Goal: Information Seeking & Learning: Learn about a topic

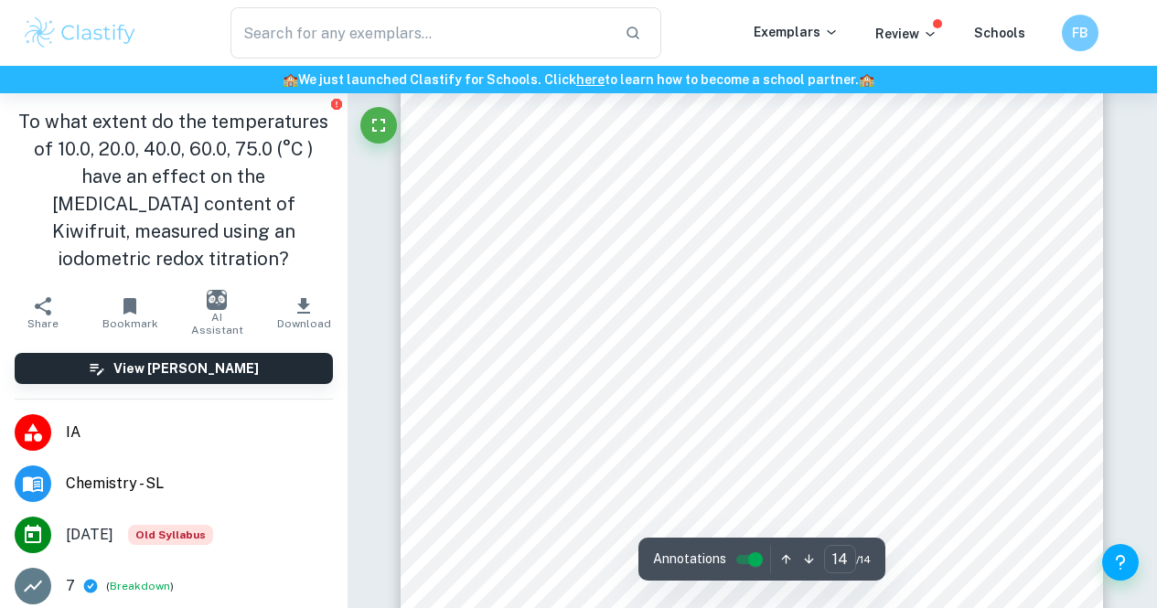
scroll to position [13662, 0]
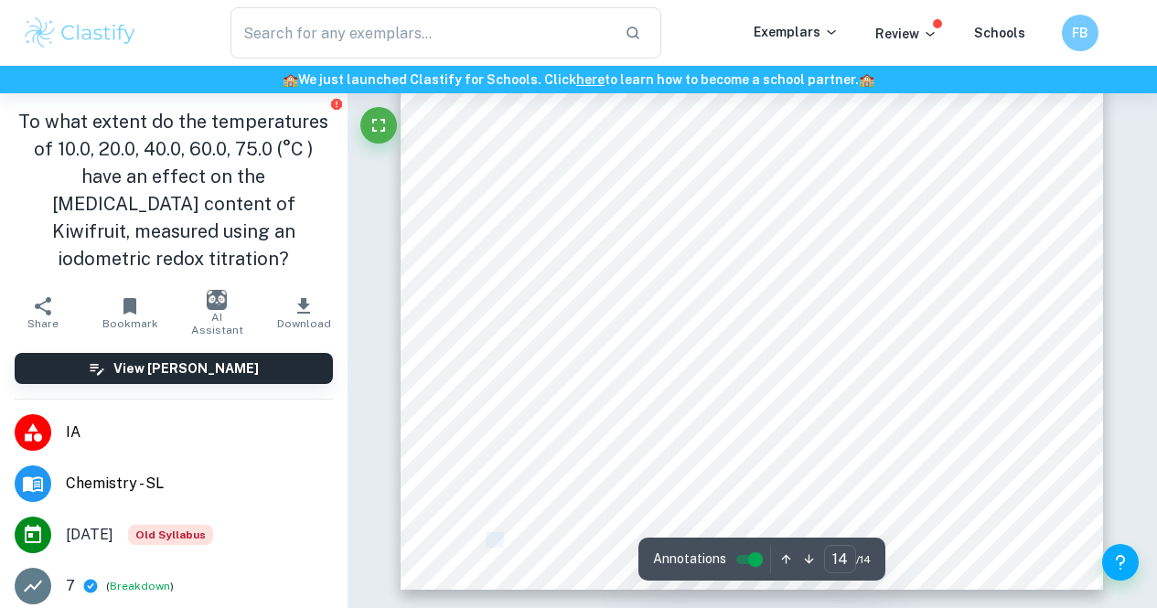
drag, startPoint x: 479, startPoint y: 199, endPoint x: 692, endPoint y: 209, distance: 212.4
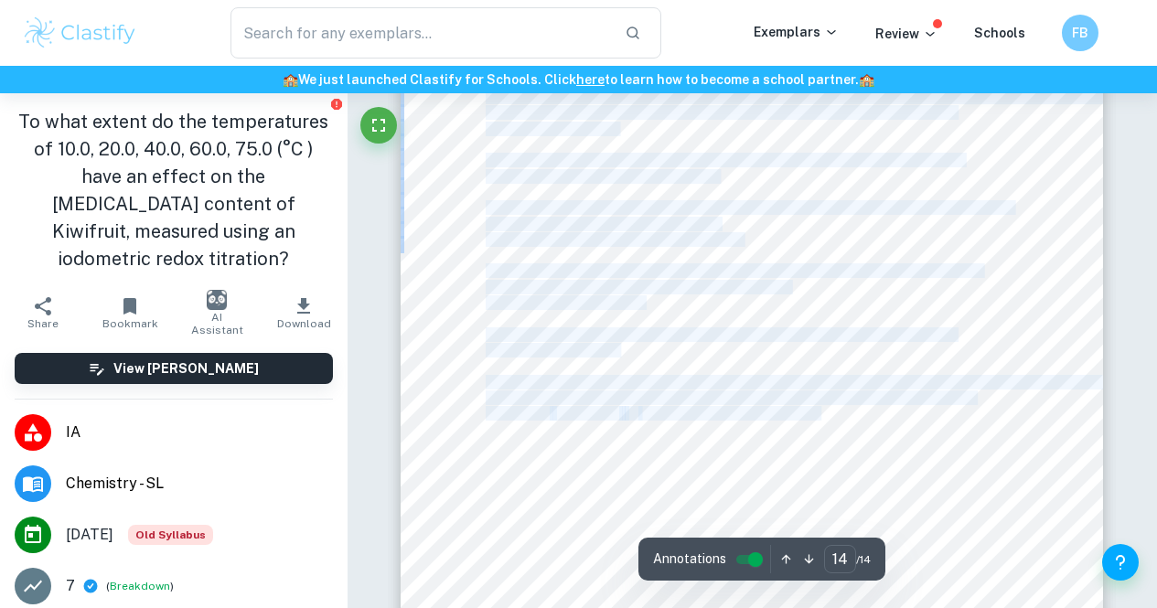
scroll to position [13253, 0]
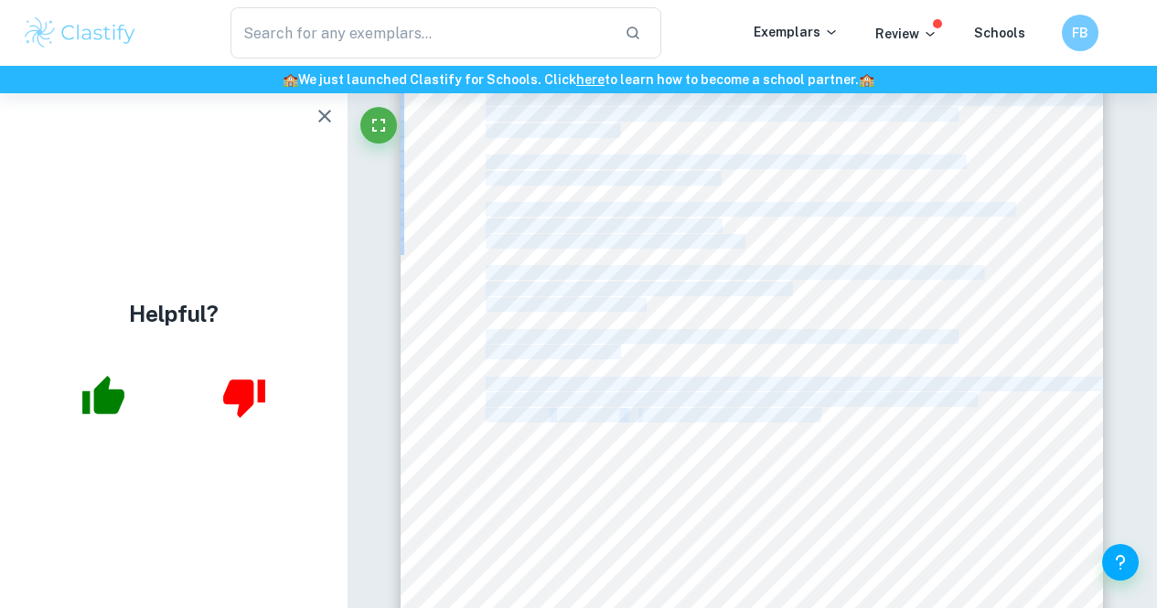
copy div "2 Knowing the content of [MEDICAL_DATA] intake is important as it is an essenti…"
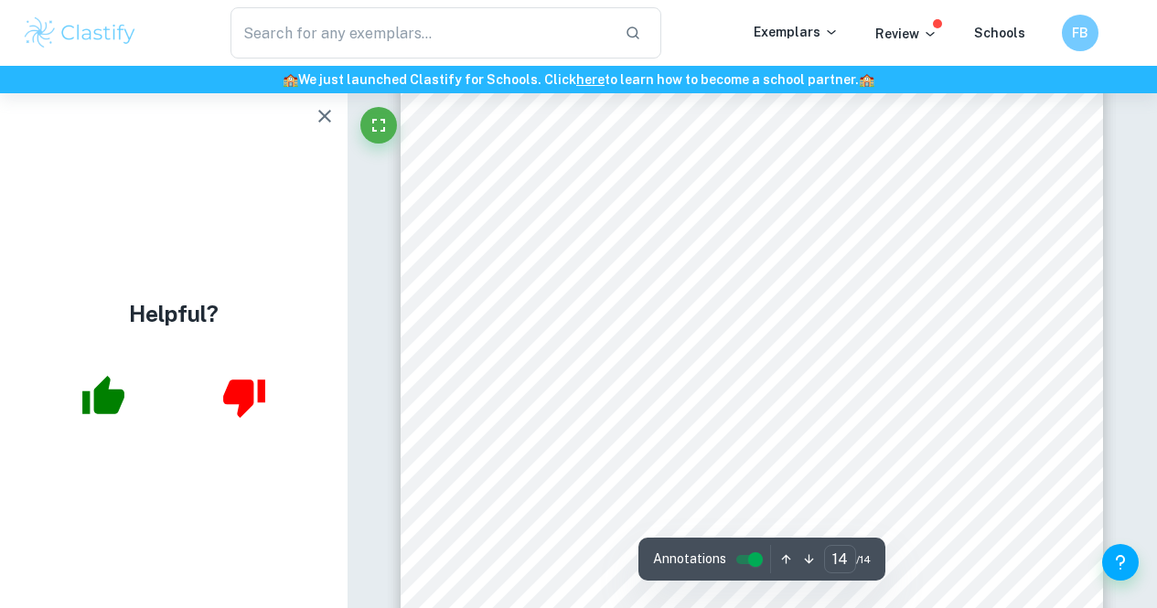
click at [450, 324] on div "14 Tu, Y.-J., [PERSON_NAME], [PERSON_NAME], & [PERSON_NAME] (2017). A theoretic…" at bounding box center [752, 501] width 702 height 993
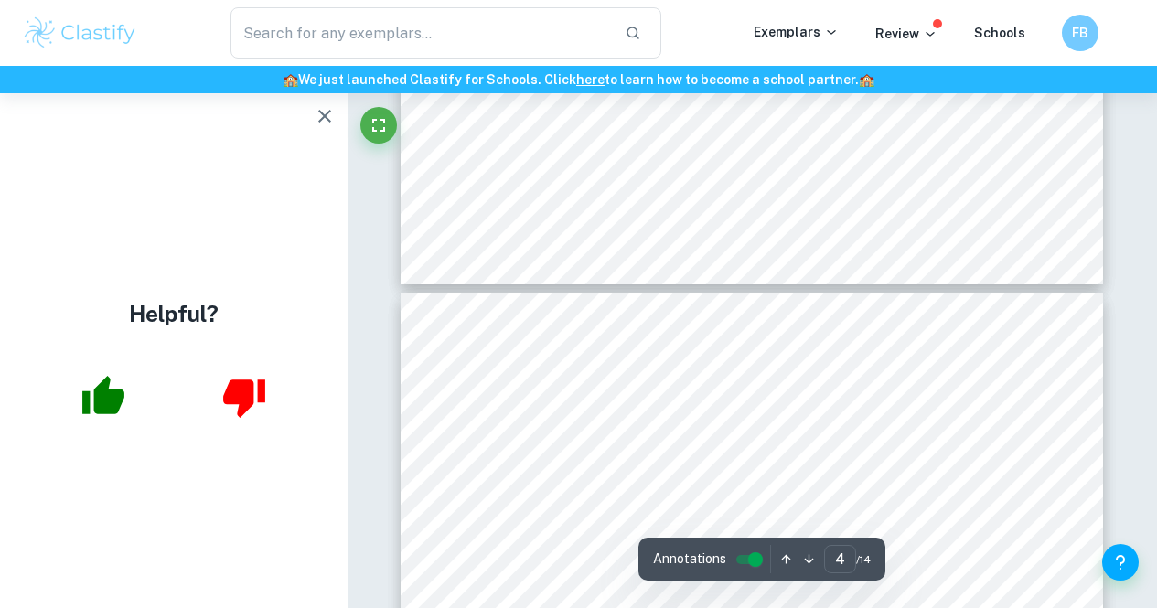
type input "3"
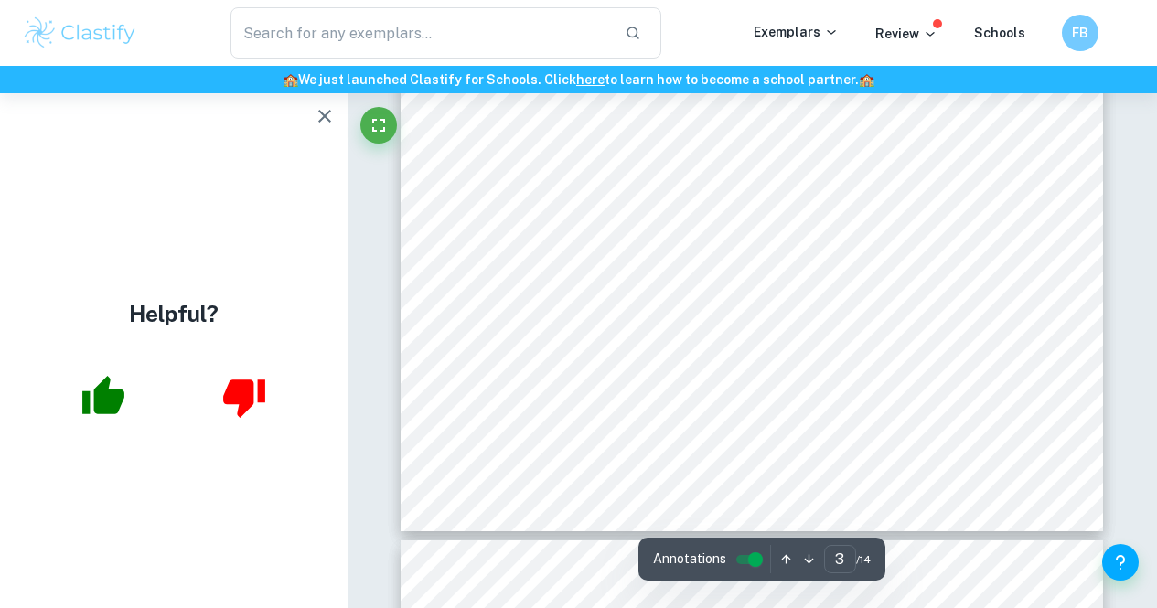
scroll to position [2686, 0]
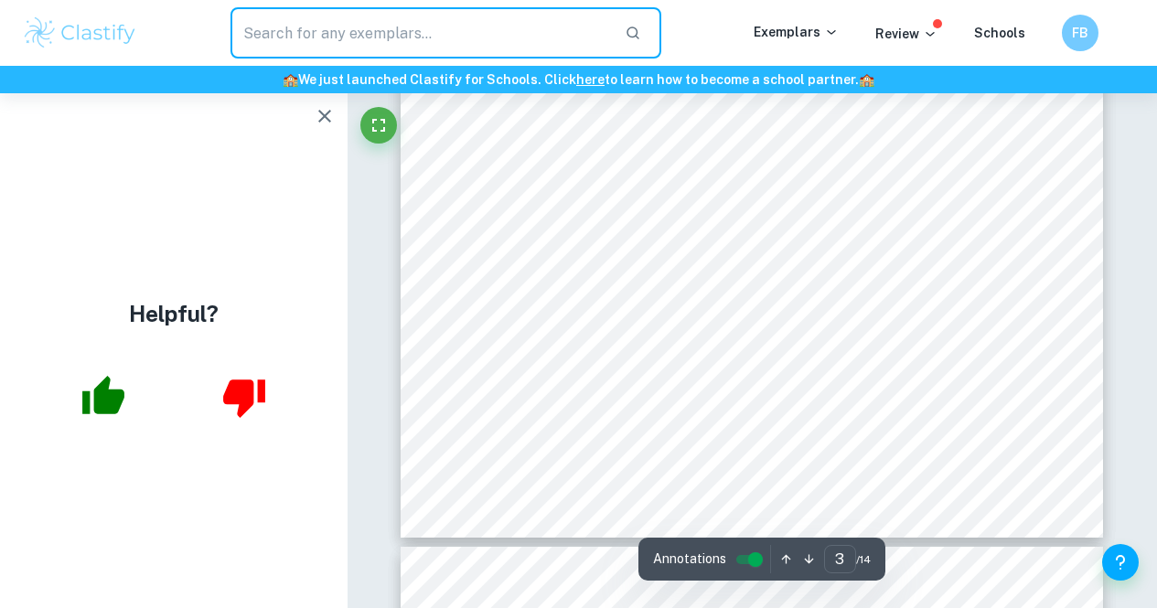
click at [322, 54] on input "text" at bounding box center [421, 32] width 380 height 51
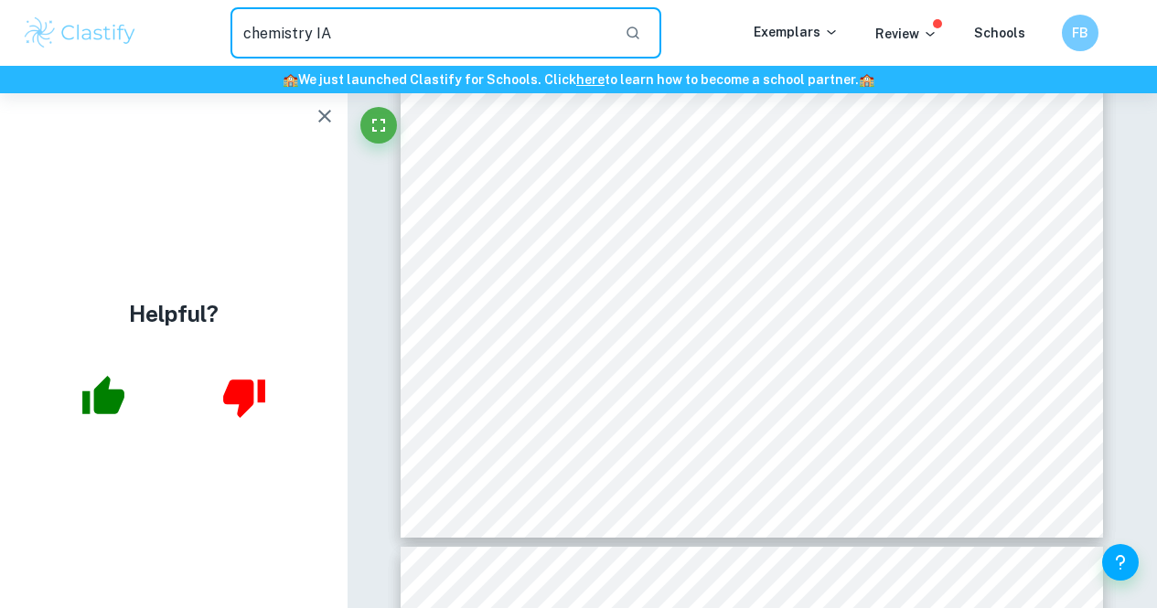
type input "chemistry IA"
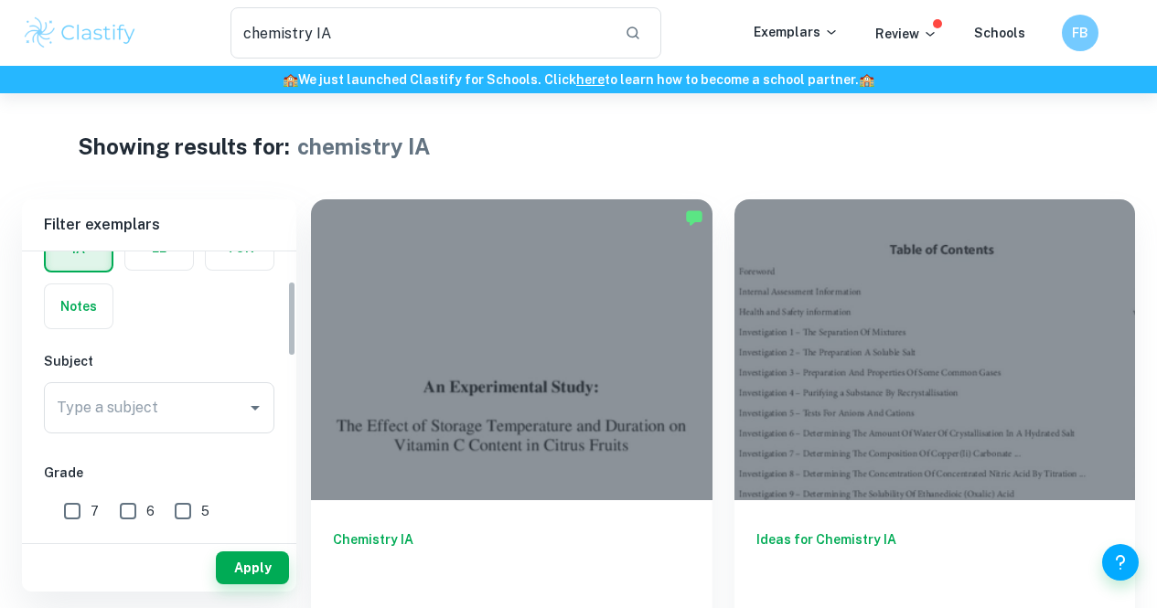
scroll to position [112, 0]
click at [264, 402] on icon "Open" at bounding box center [255, 407] width 22 height 22
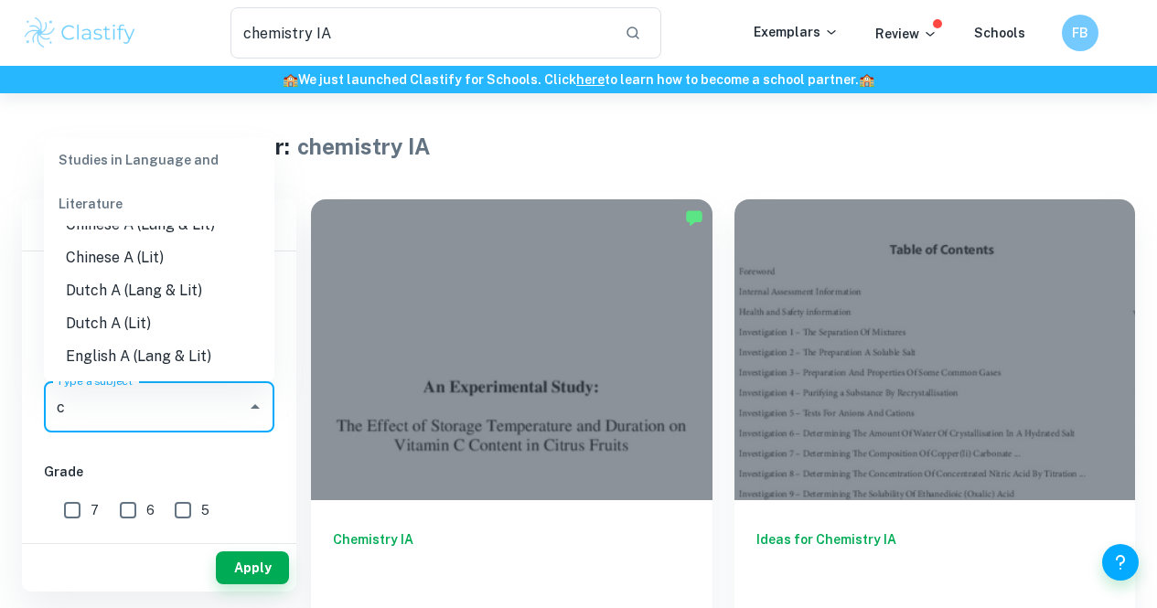
scroll to position [0, 0]
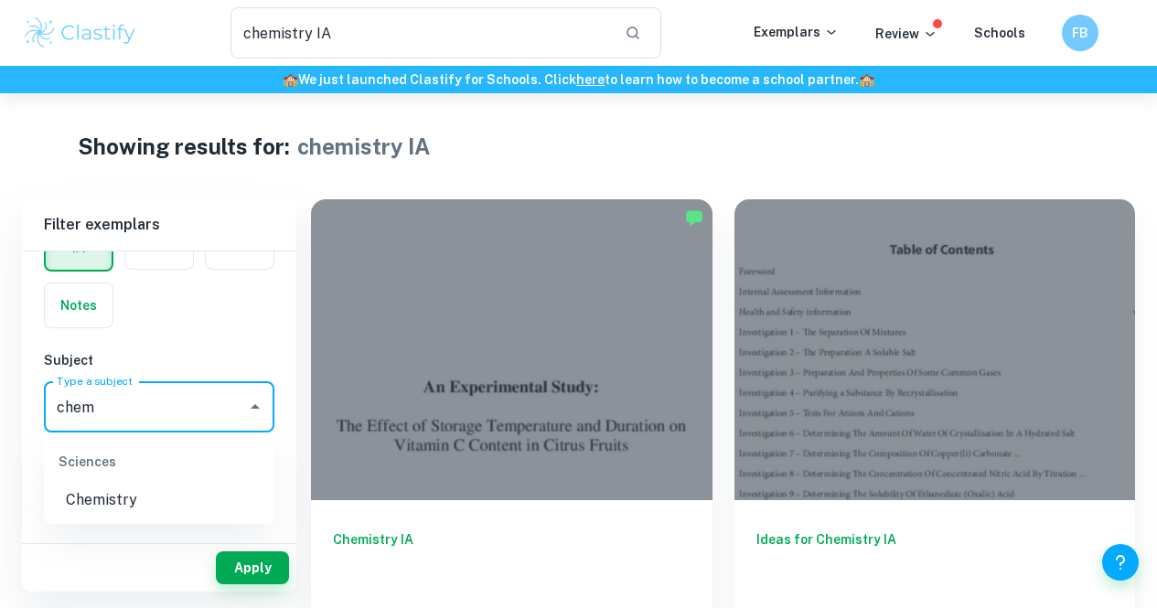
click at [119, 502] on li "Chemistry" at bounding box center [159, 500] width 231 height 33
type input "Chemistry"
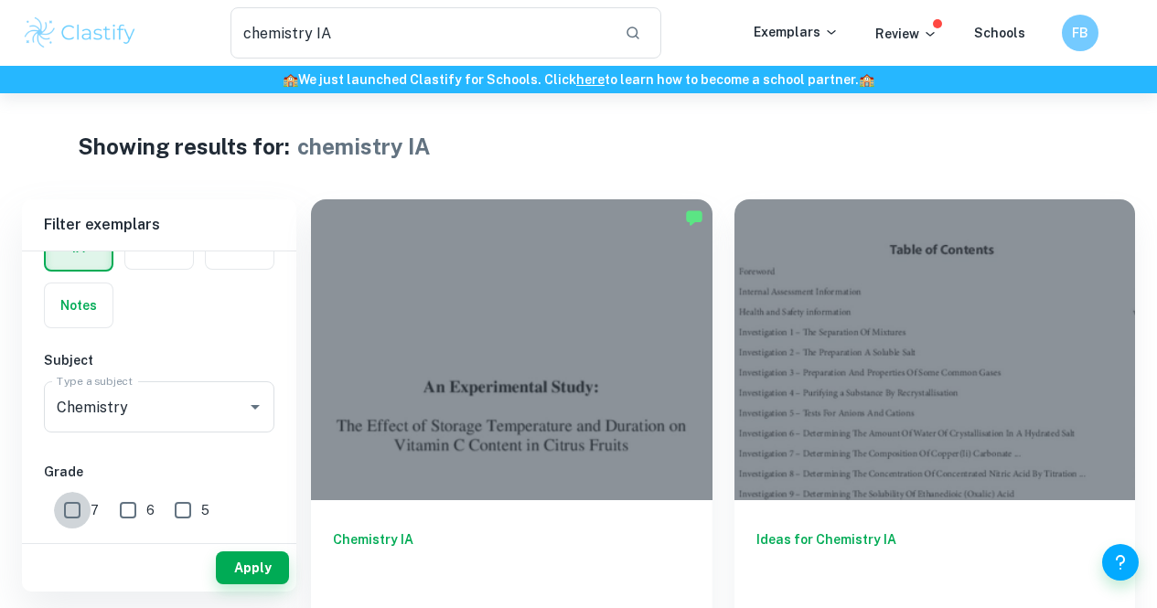
click at [74, 511] on input "7" at bounding box center [72, 510] width 37 height 37
checkbox input "true"
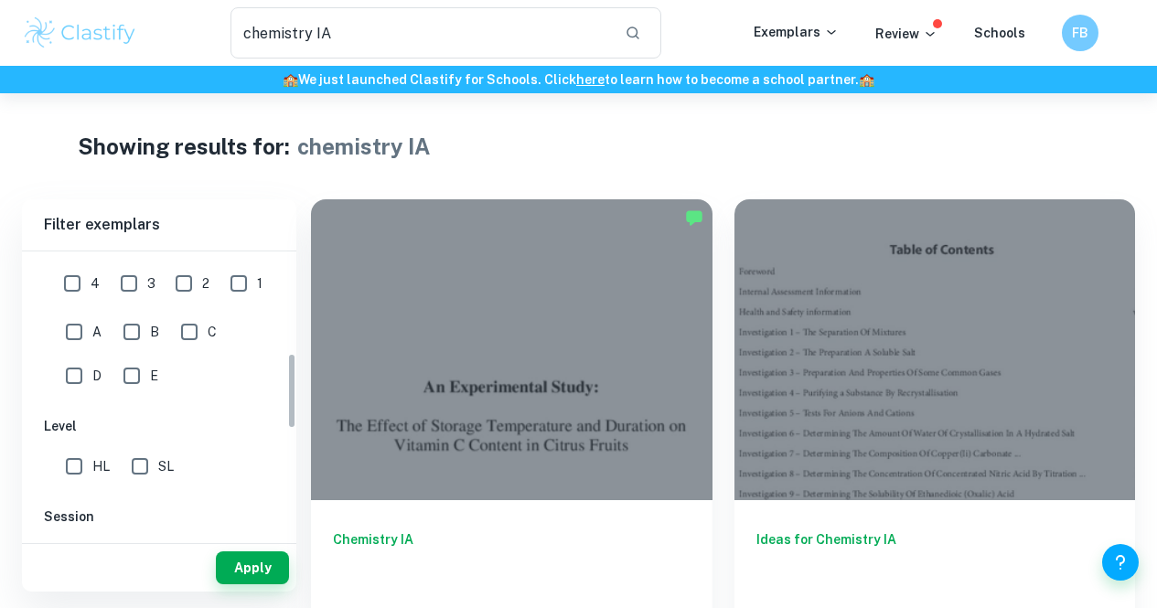
scroll to position [382, 0]
click at [77, 466] on input "HL" at bounding box center [74, 465] width 37 height 37
checkbox input "true"
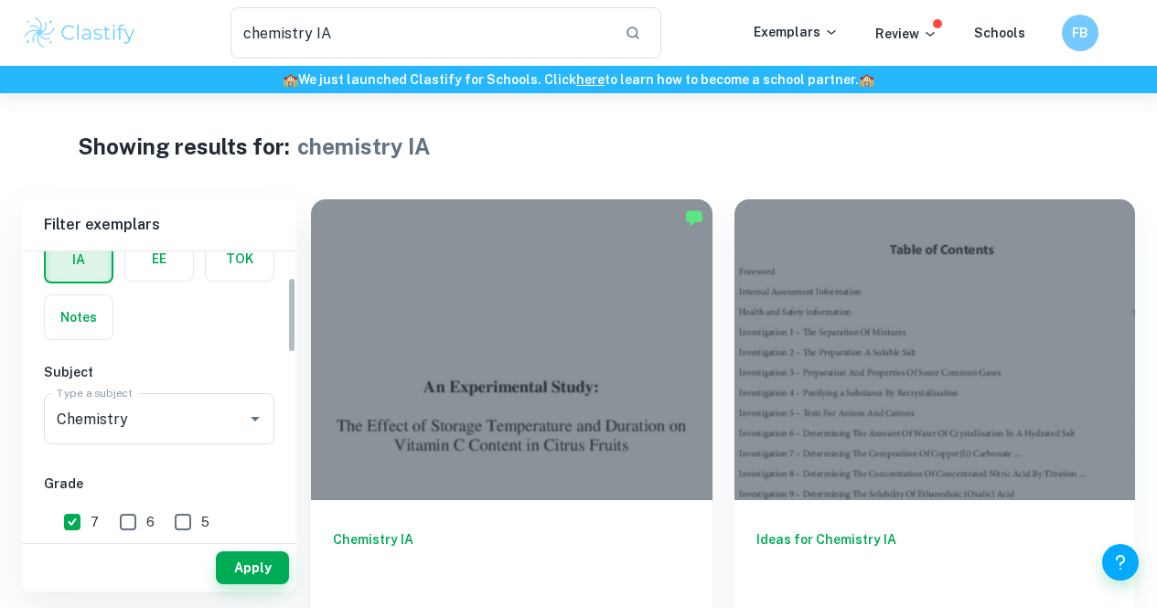
scroll to position [99, 0]
click at [257, 556] on button "Apply" at bounding box center [252, 568] width 73 height 33
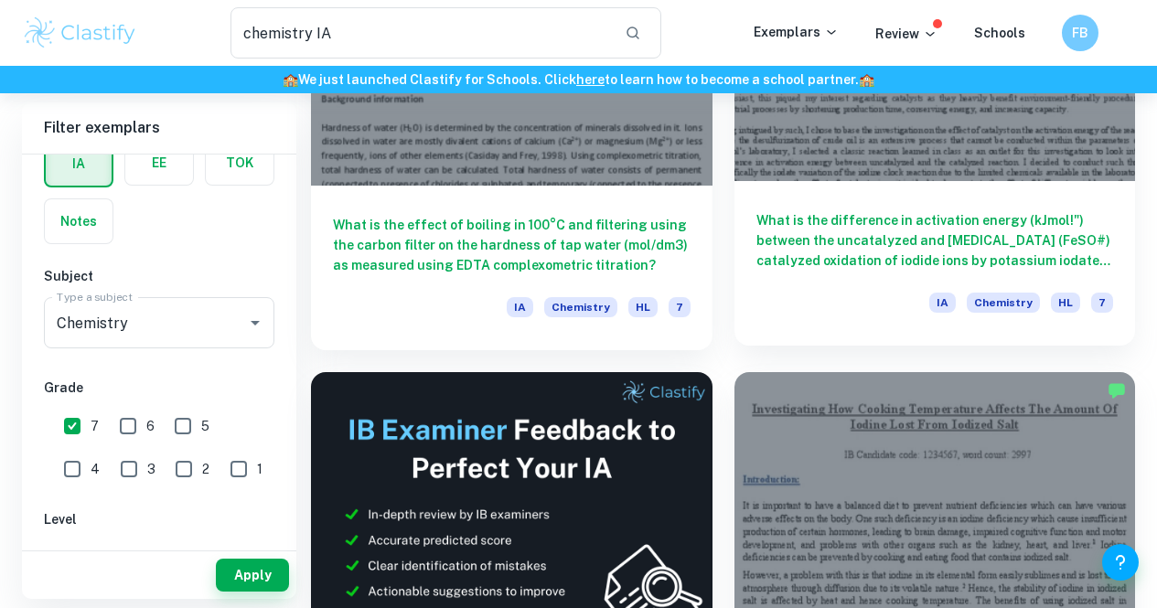
scroll to position [335, 0]
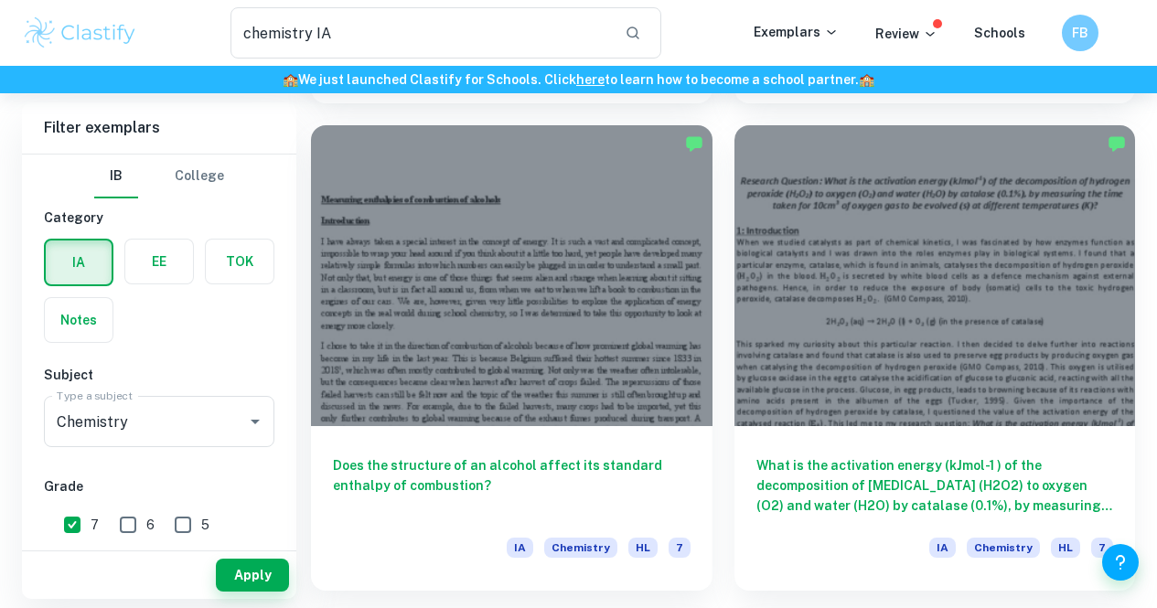
scroll to position [1536, 0]
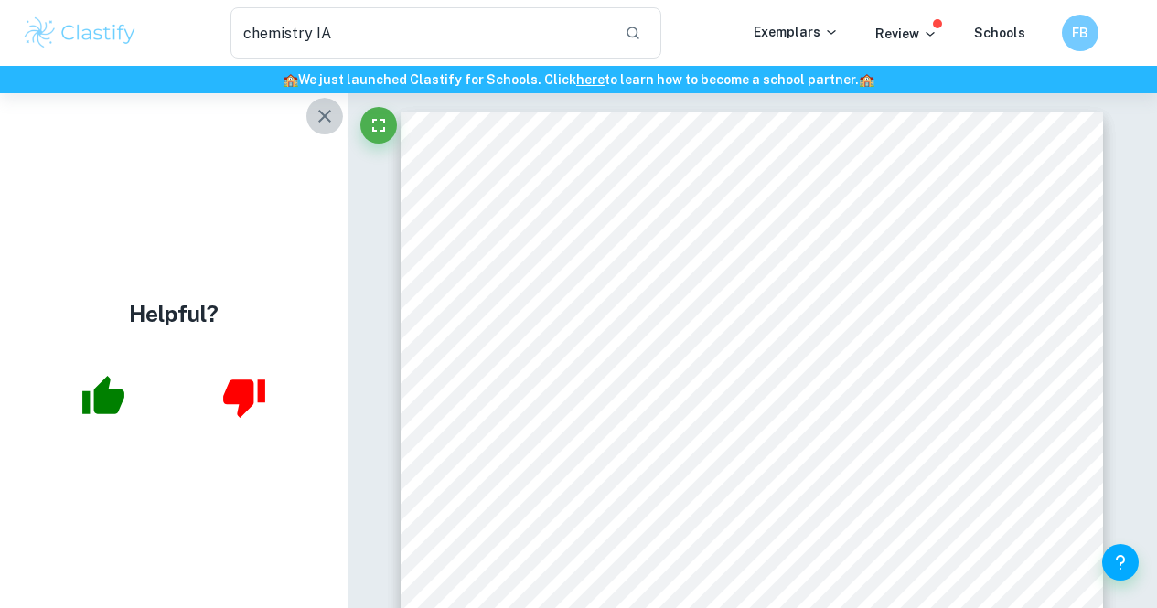
click at [333, 123] on icon "button" at bounding box center [325, 116] width 22 height 22
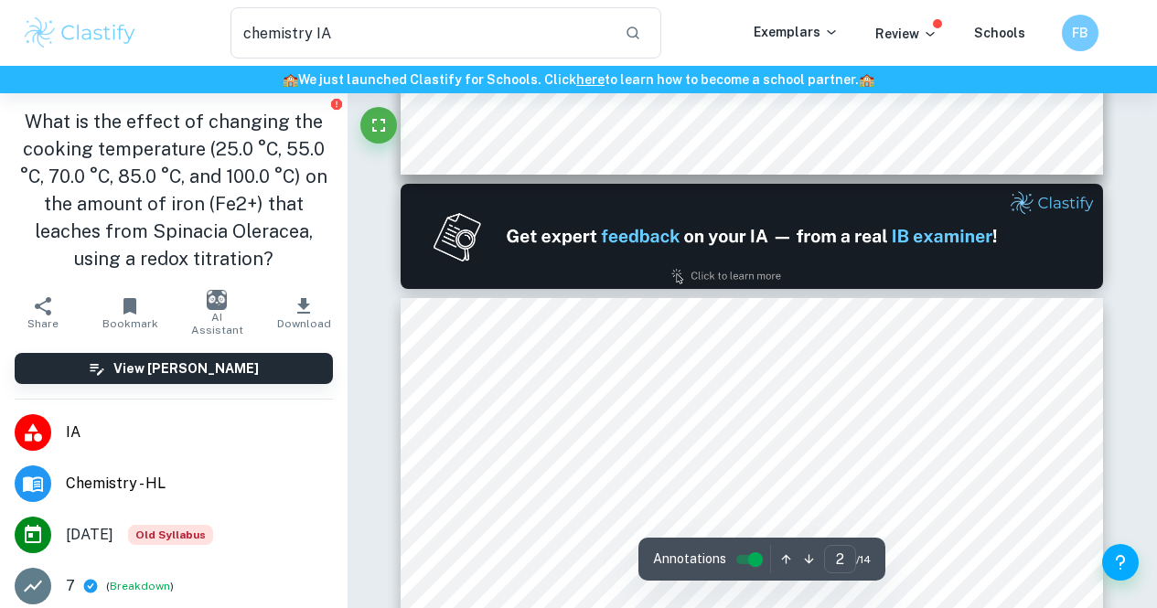
type input "1"
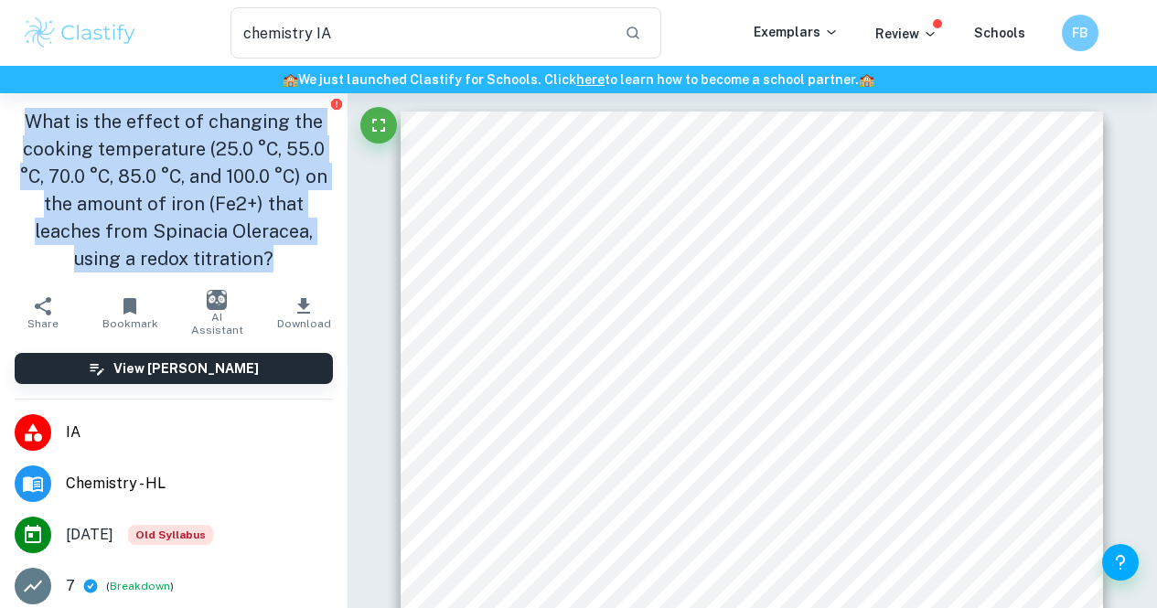
drag, startPoint x: 24, startPoint y: 120, endPoint x: 291, endPoint y: 268, distance: 305.4
click at [291, 268] on h1 "What is the effect of changing the cooking temperature (25.0 °C, 55.0 °C, 70.0 …" at bounding box center [174, 190] width 318 height 165
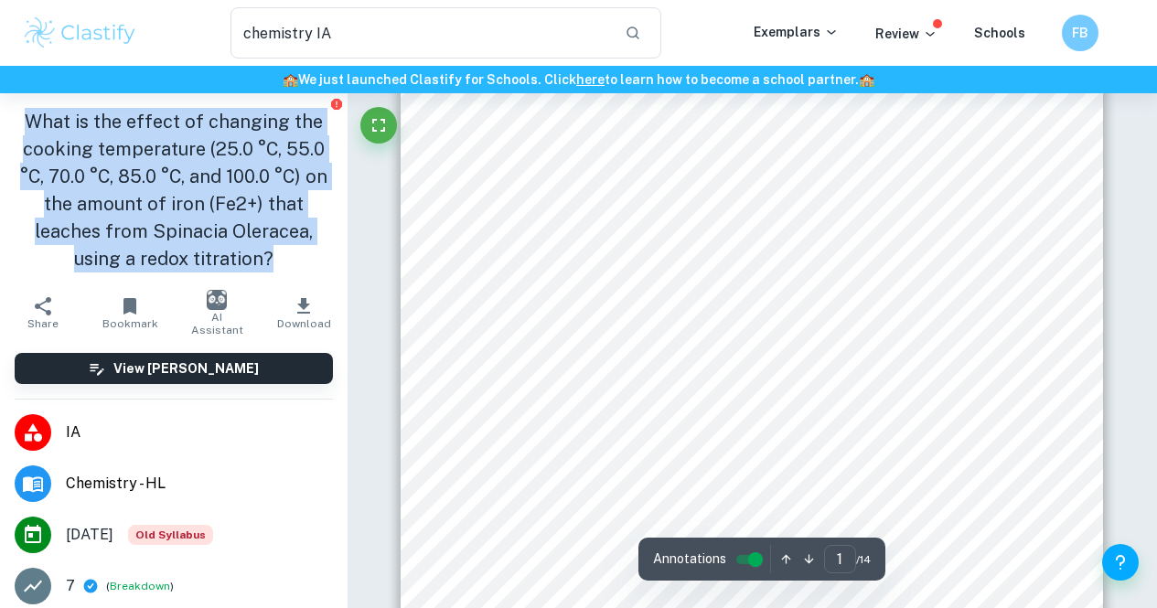
scroll to position [79, 0]
